Goal: Task Accomplishment & Management: Use online tool/utility

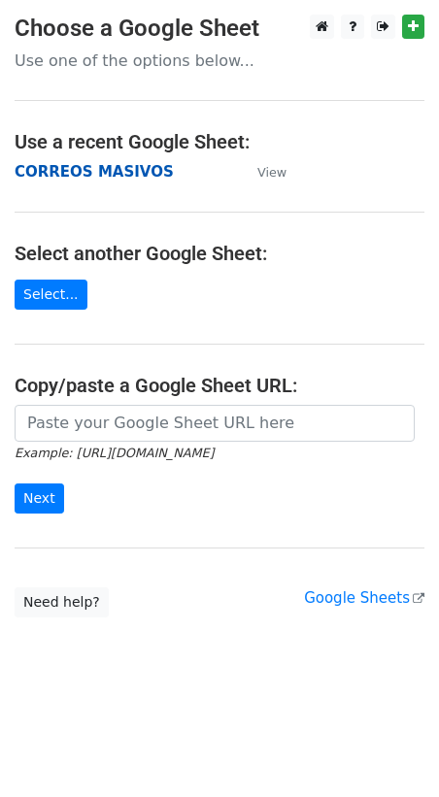
click at [77, 172] on strong "CORREOS MASIVOS" at bounding box center [94, 171] width 159 height 17
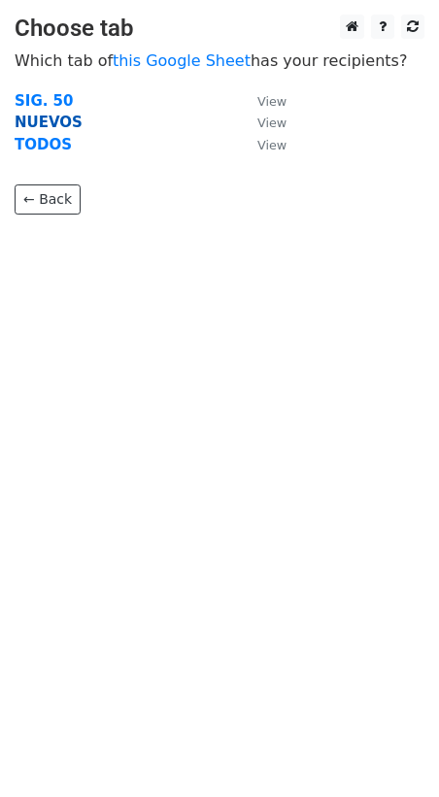
click at [50, 121] on strong "NUEVOS" at bounding box center [49, 122] width 68 height 17
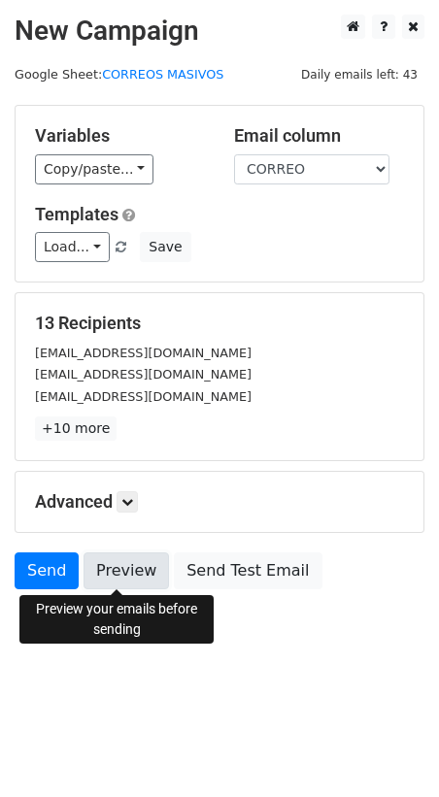
click at [127, 578] on link "Preview" at bounding box center [125, 570] width 85 height 37
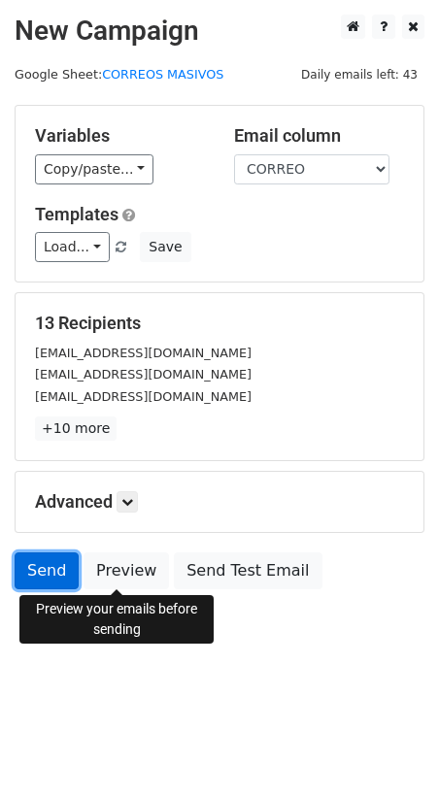
click at [55, 565] on link "Send" at bounding box center [47, 570] width 64 height 37
